Goal: Information Seeking & Learning: Learn about a topic

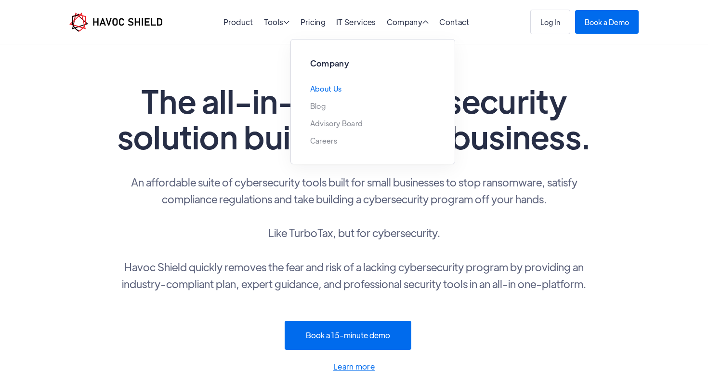
click at [331, 88] on link "About Us" at bounding box center [326, 89] width 32 height 8
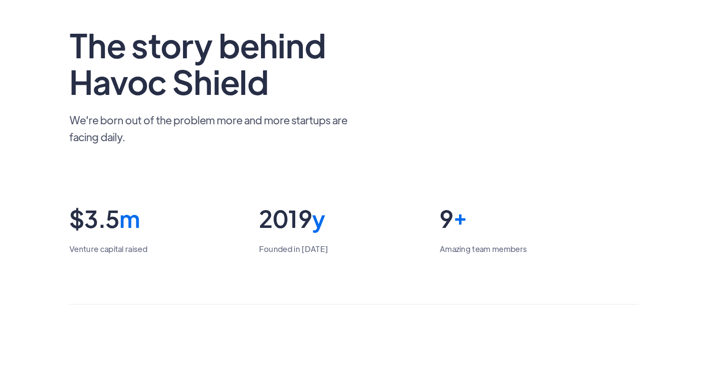
scroll to position [104, 0]
